Goal: Communication & Community: Answer question/provide support

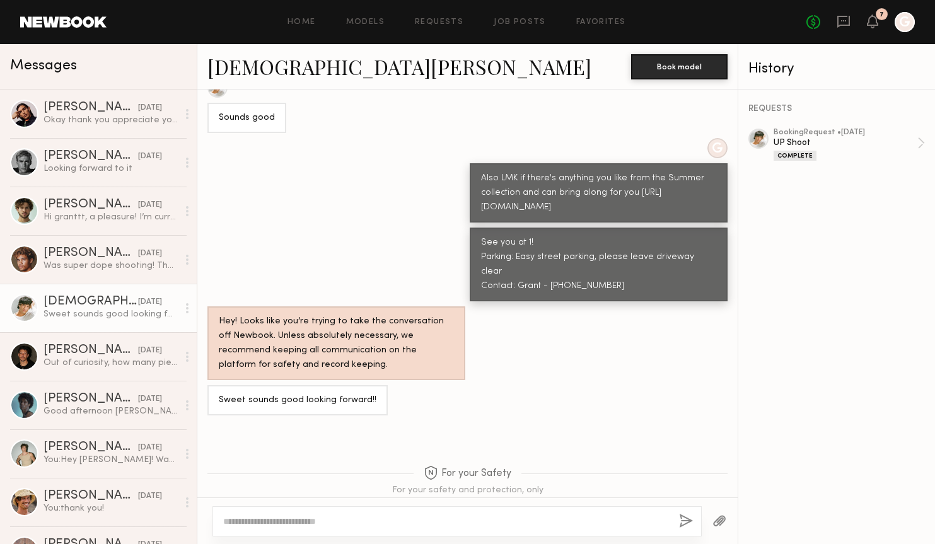
scroll to position [733, 0]
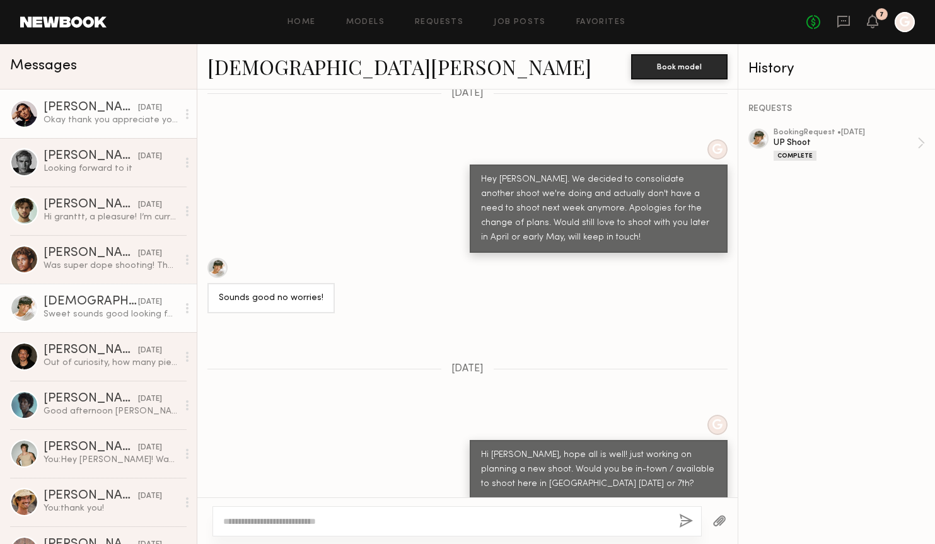
click at [99, 110] on div "[PERSON_NAME]" at bounding box center [90, 107] width 95 height 13
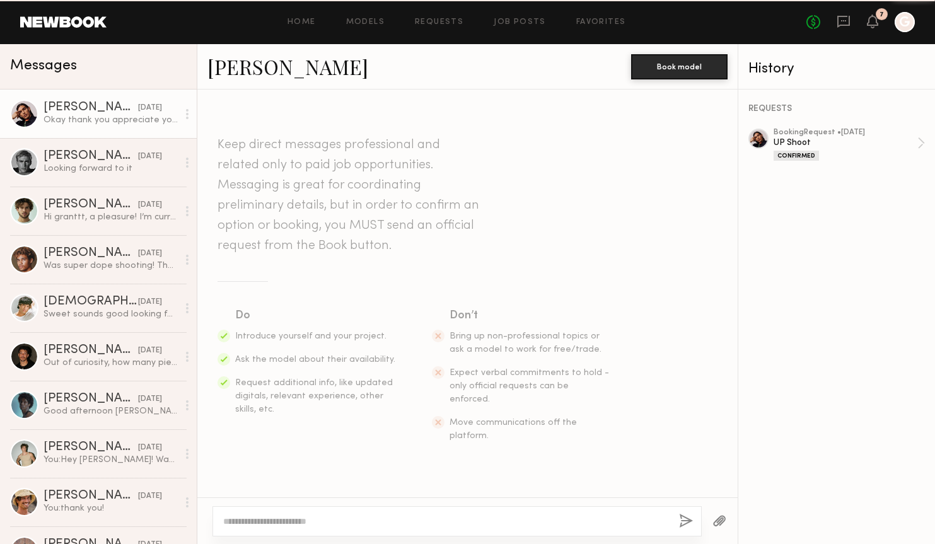
scroll to position [673, 0]
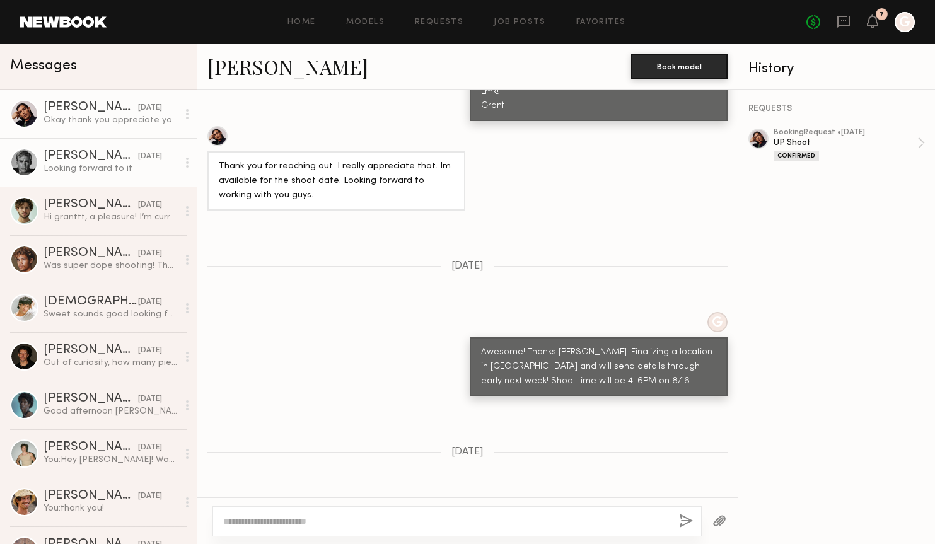
click at [99, 153] on div "[PERSON_NAME]" at bounding box center [90, 156] width 95 height 13
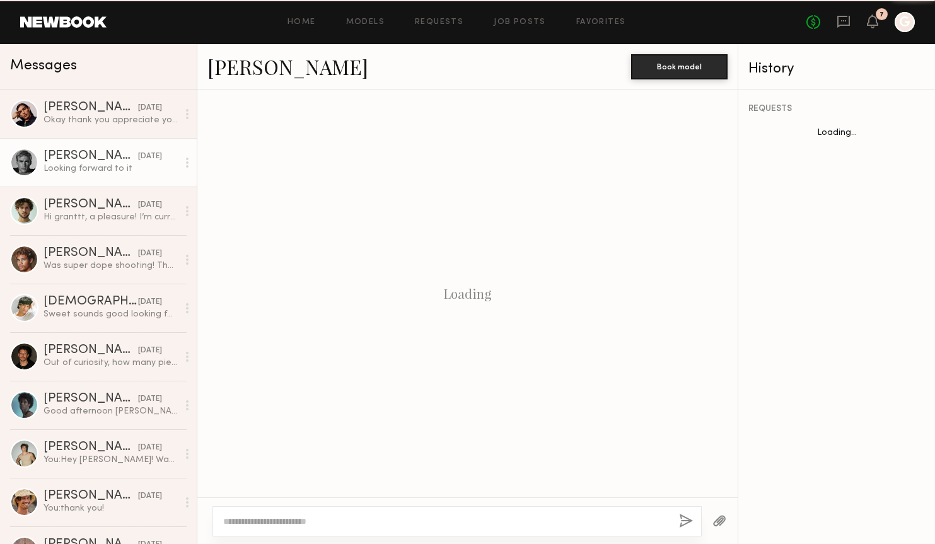
scroll to position [533, 0]
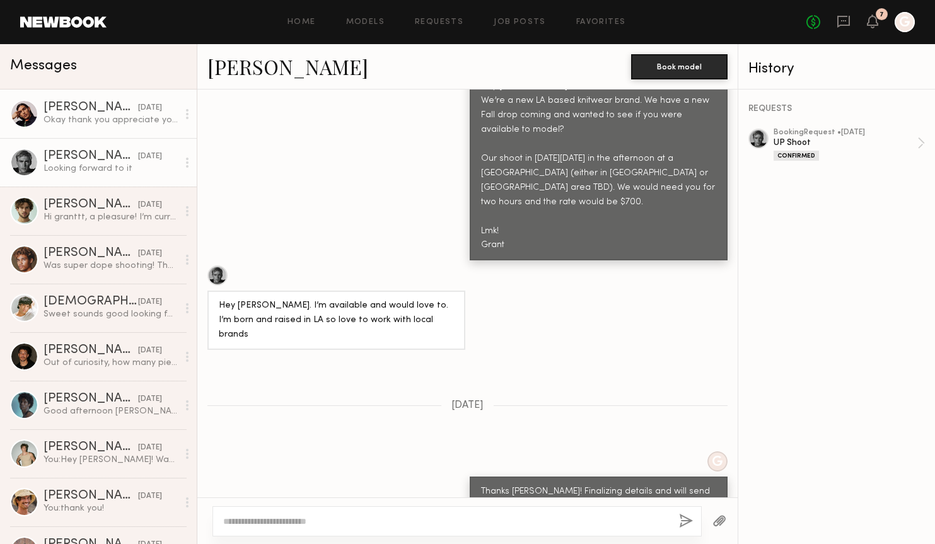
click at [101, 125] on div "Okay thank you appreciate you guys. I Confirmed the booking :)" at bounding box center [110, 120] width 134 height 12
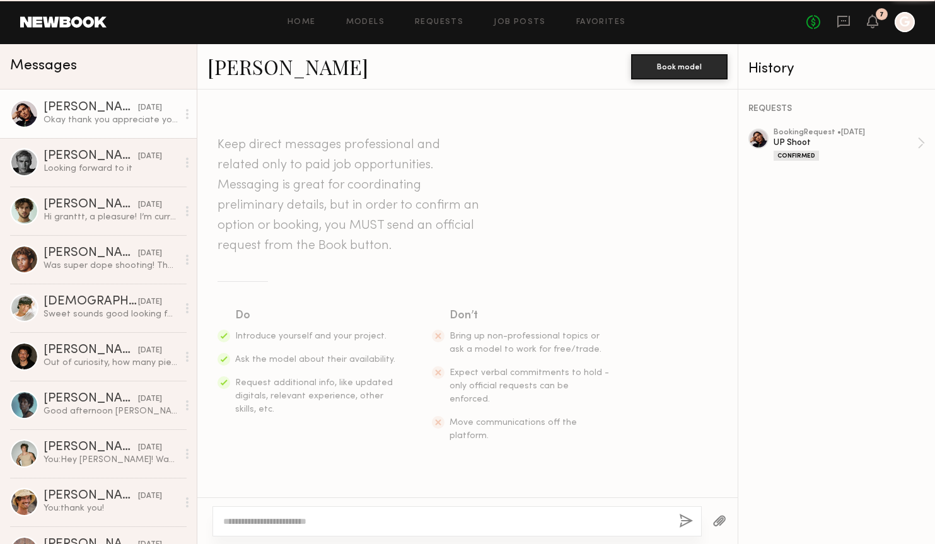
scroll to position [673, 0]
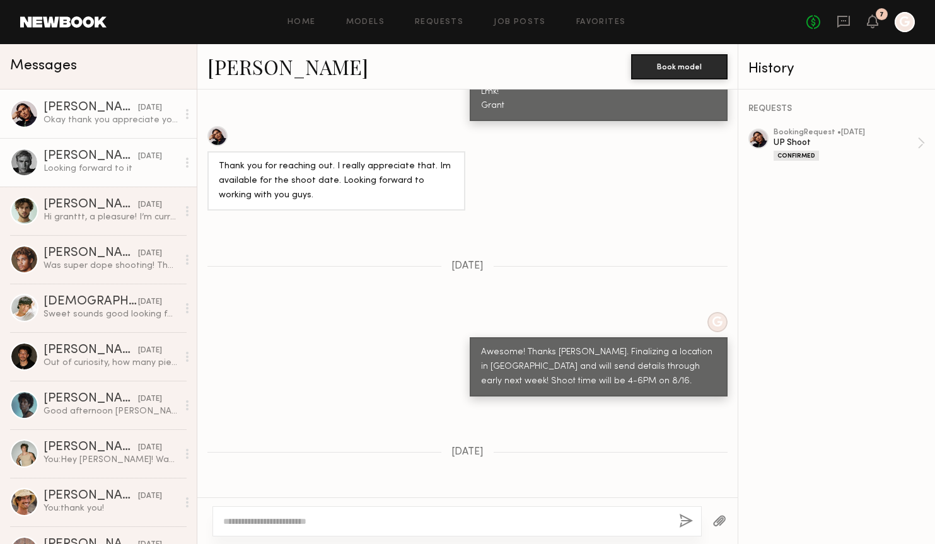
click at [112, 161] on div "[PERSON_NAME]" at bounding box center [90, 156] width 95 height 13
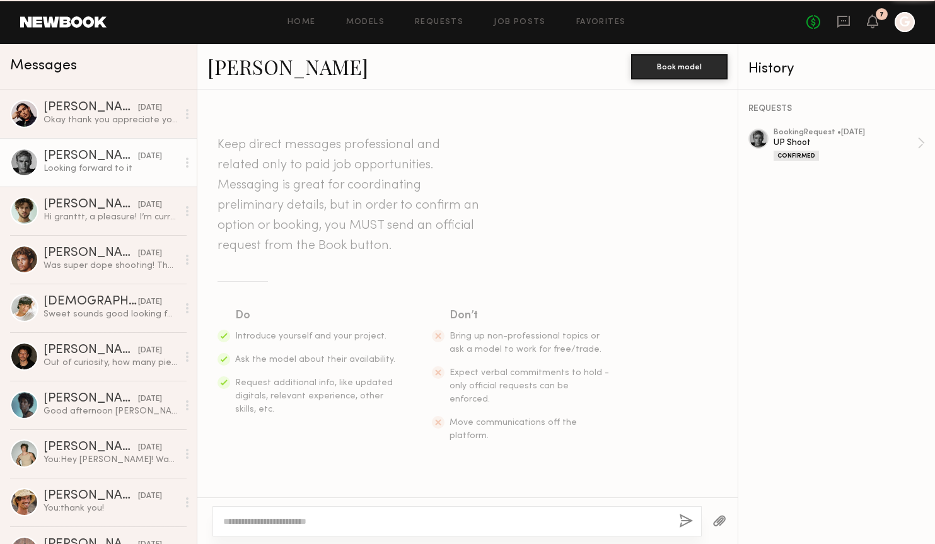
scroll to position [533, 0]
